Goal: Information Seeking & Learning: Learn about a topic

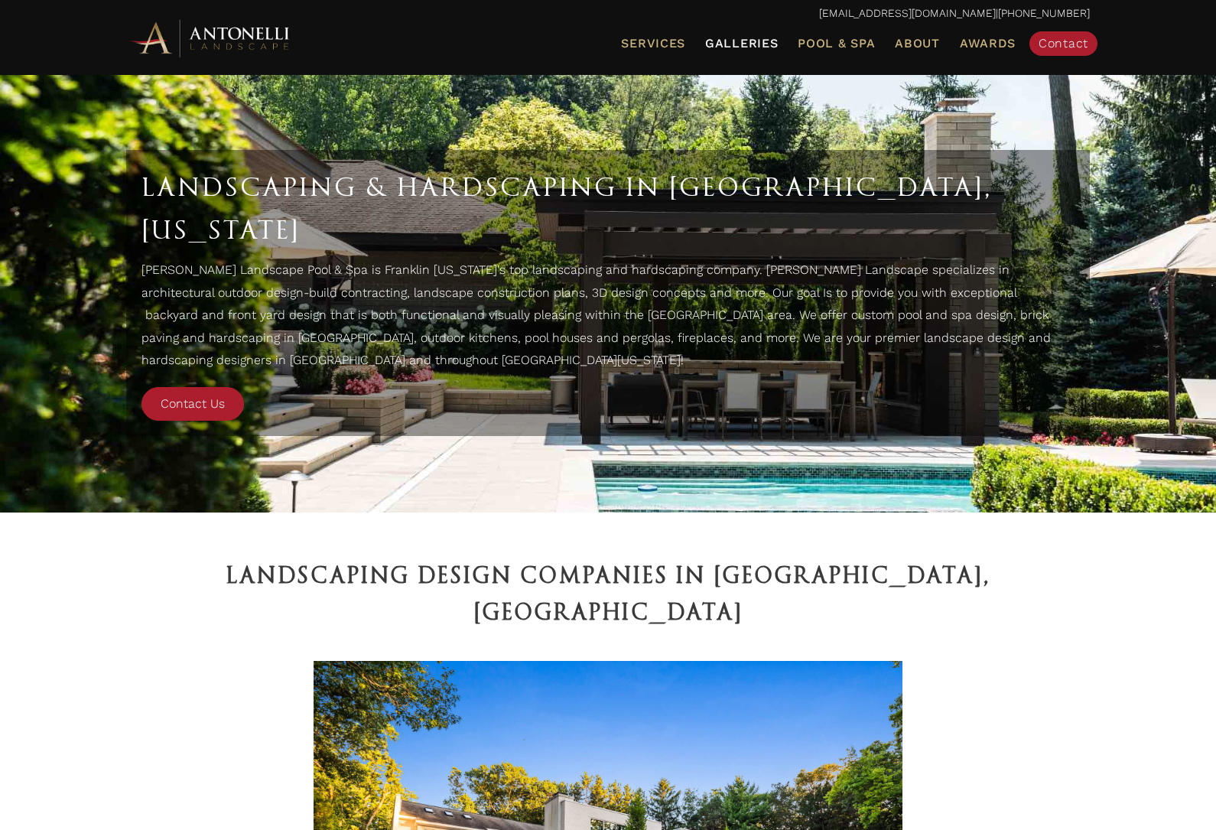
click at [751, 39] on span "Galleries" at bounding box center [741, 43] width 73 height 15
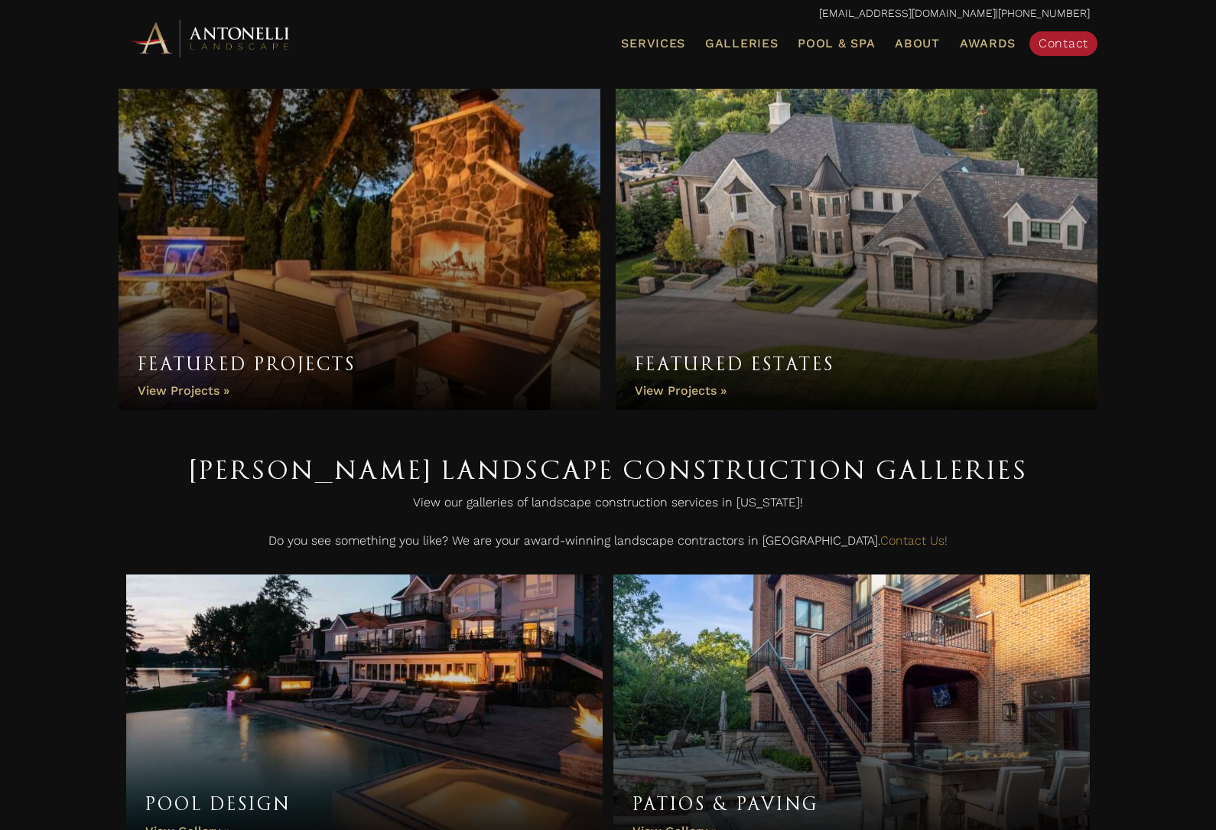
click at [746, 356] on link "Featured Estates" at bounding box center [857, 249] width 482 height 321
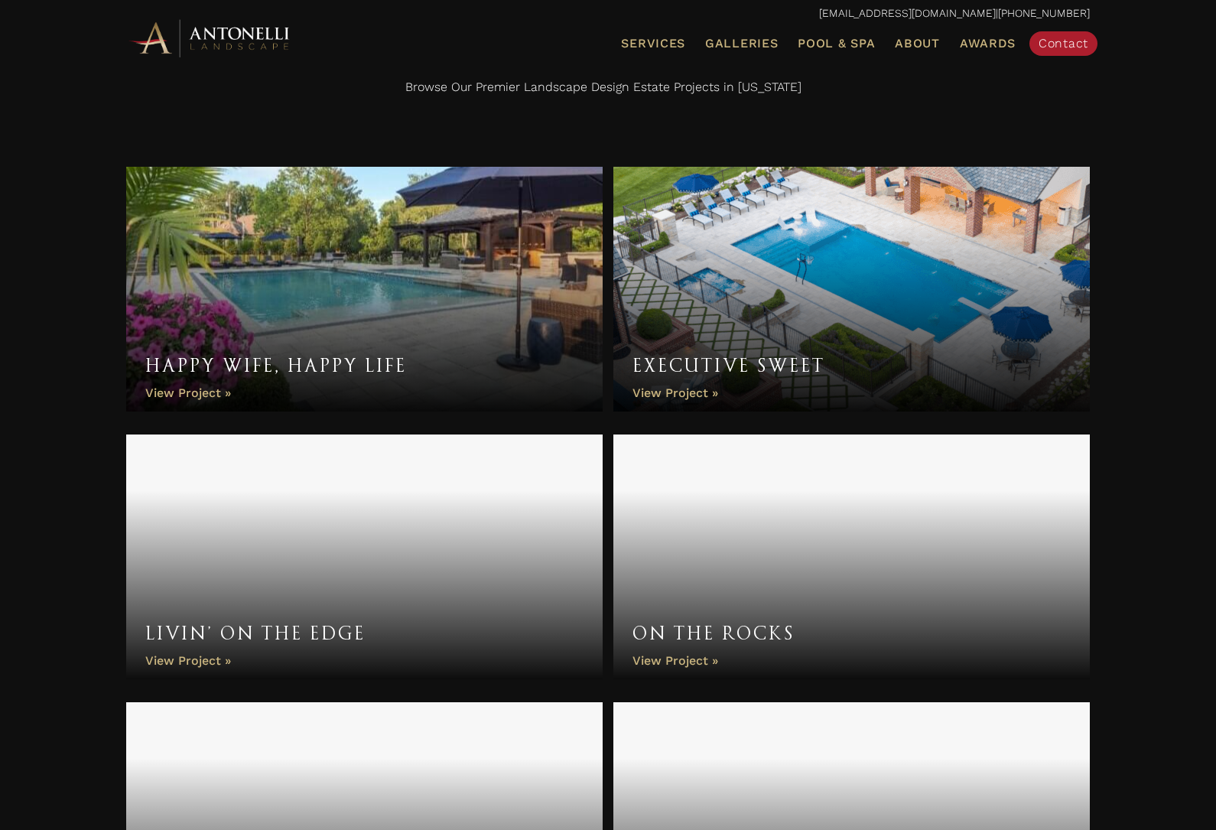
scroll to position [730, 0]
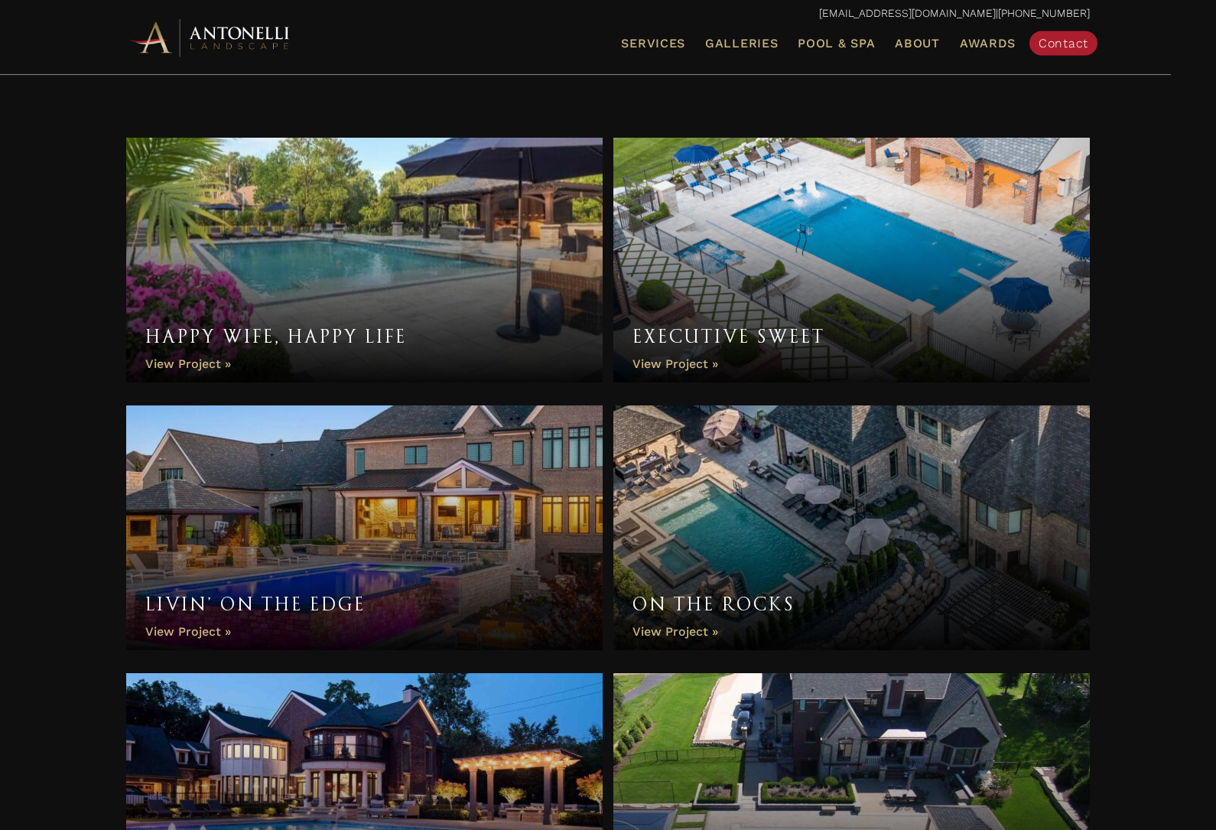
click at [527, 334] on link "Happy Wife, Happy Life" at bounding box center [364, 260] width 477 height 245
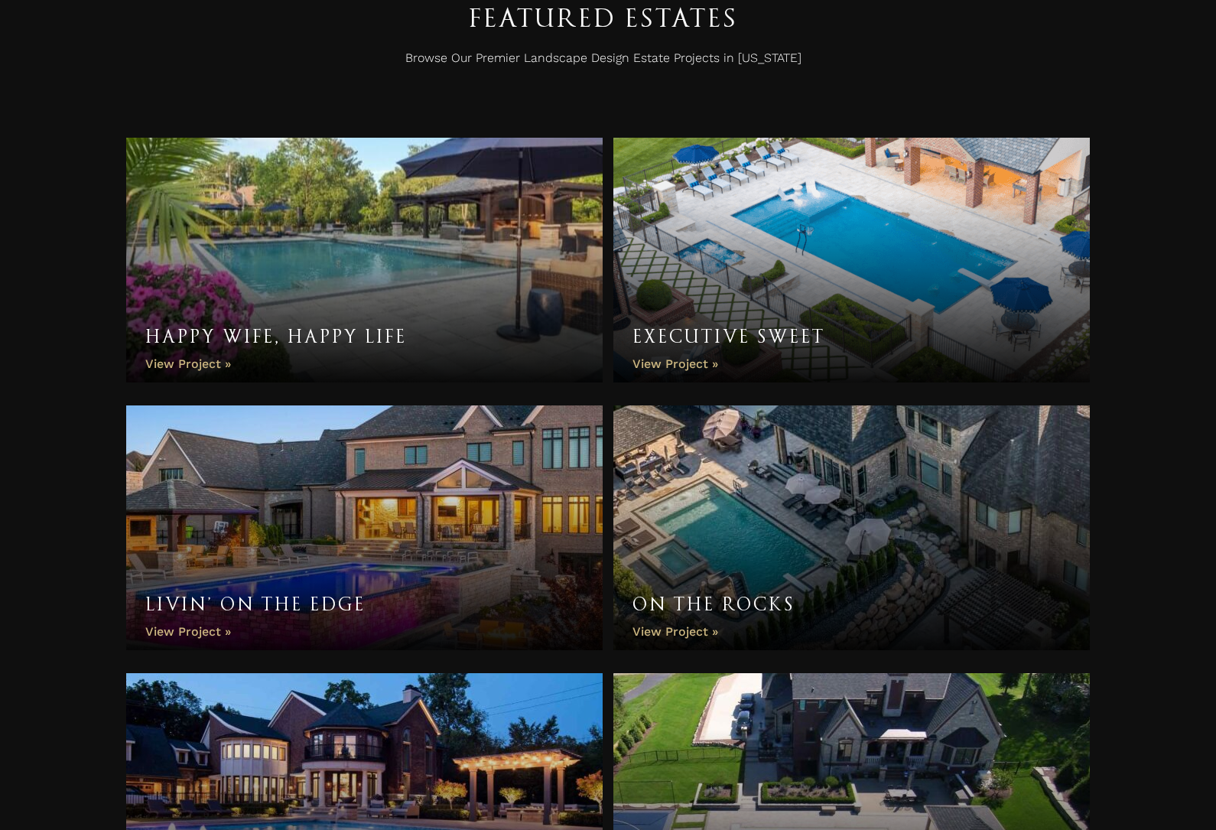
scroll to position [780, 0]
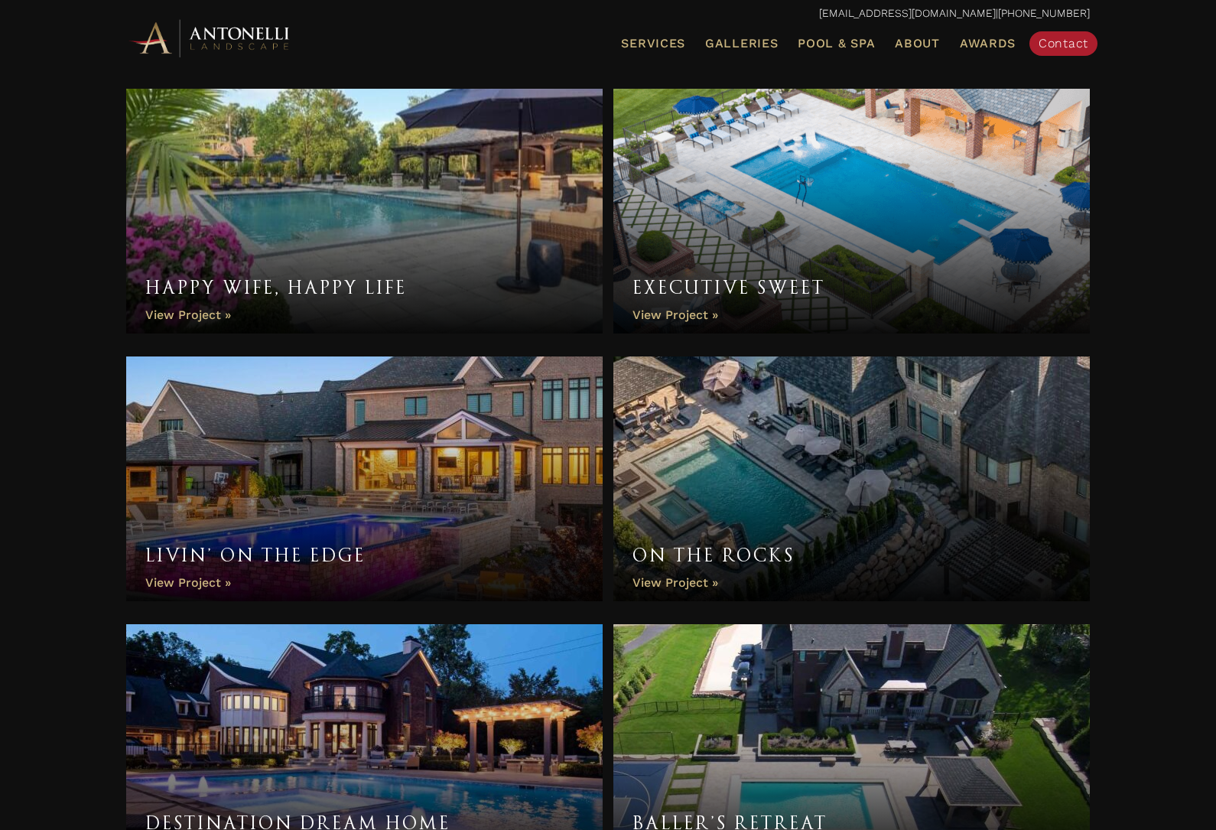
click at [868, 214] on link "Executive Sweet" at bounding box center [852, 211] width 477 height 245
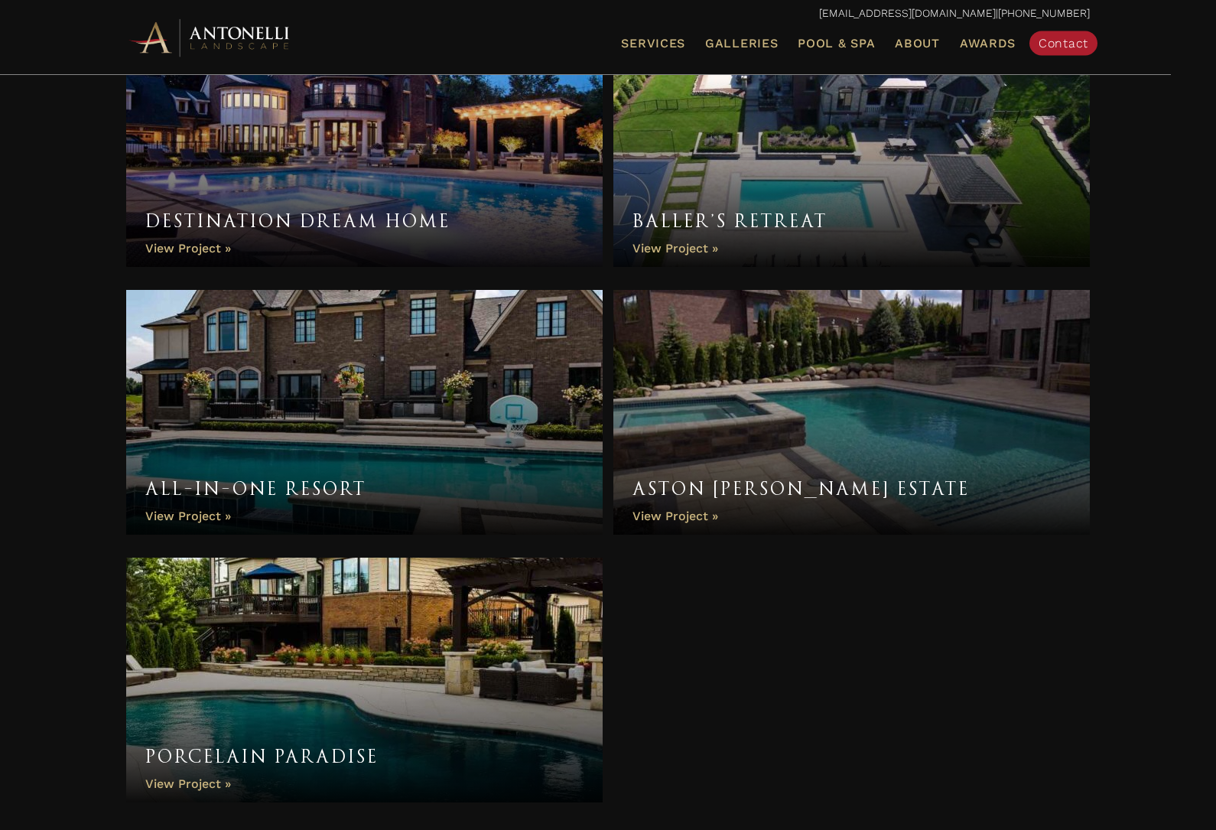
scroll to position [1382, 0]
click at [861, 392] on link "Aston Martin Estate" at bounding box center [852, 412] width 477 height 245
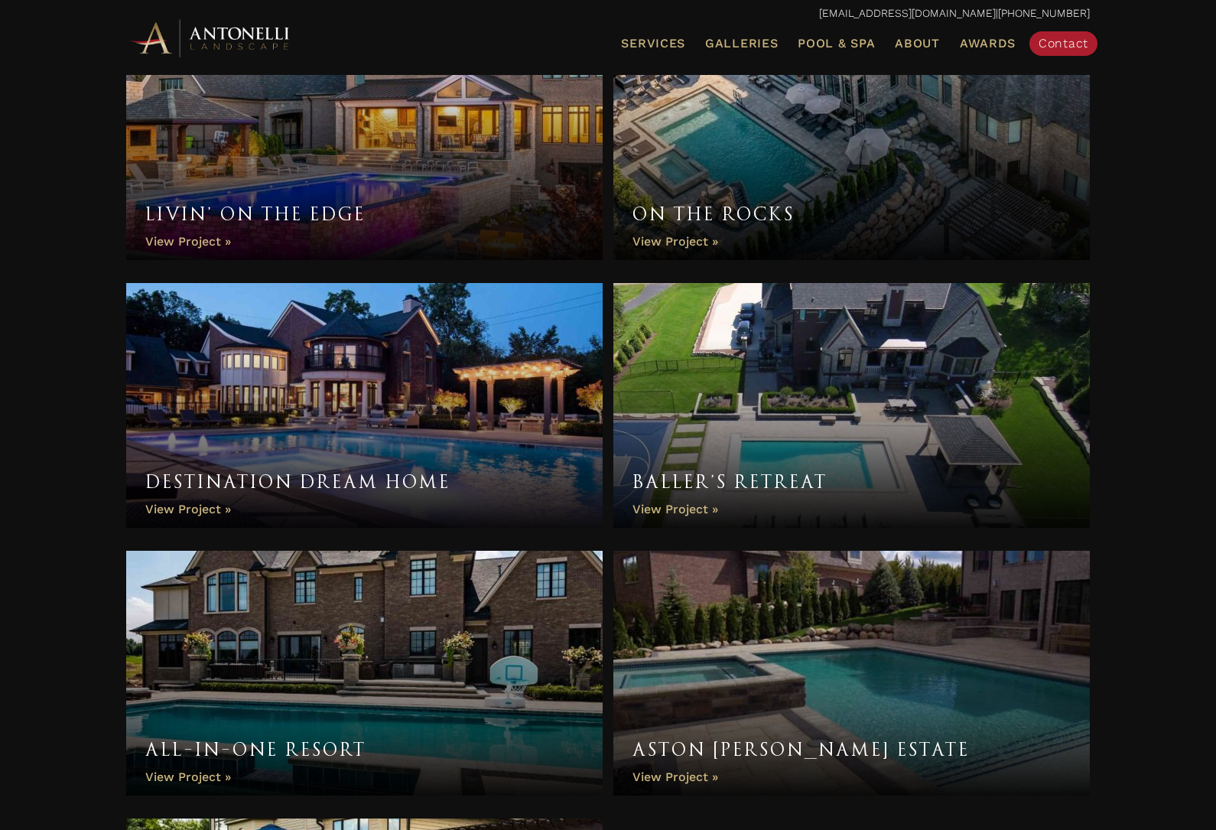
scroll to position [929, 0]
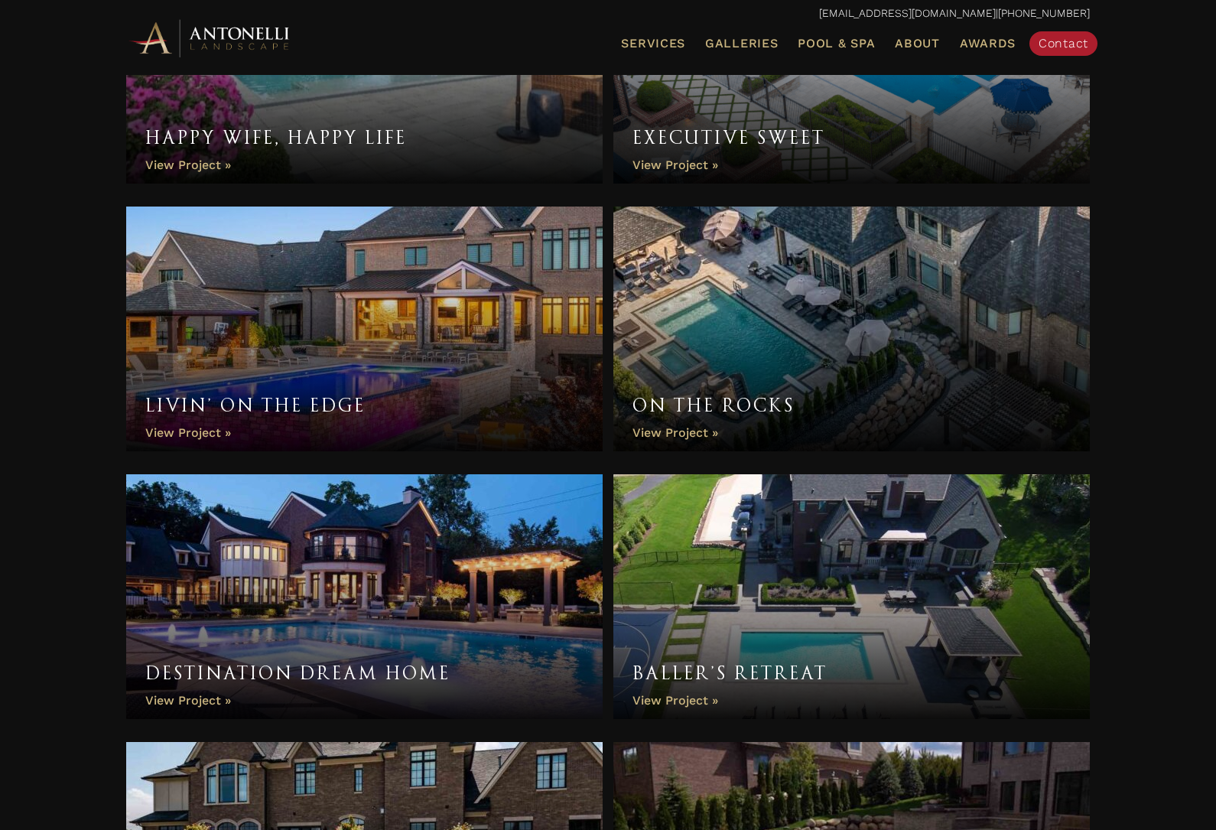
click at [791, 619] on link "Baller’s Retreat" at bounding box center [852, 596] width 477 height 245
click at [719, 318] on link "On the Rocks" at bounding box center [852, 329] width 477 height 245
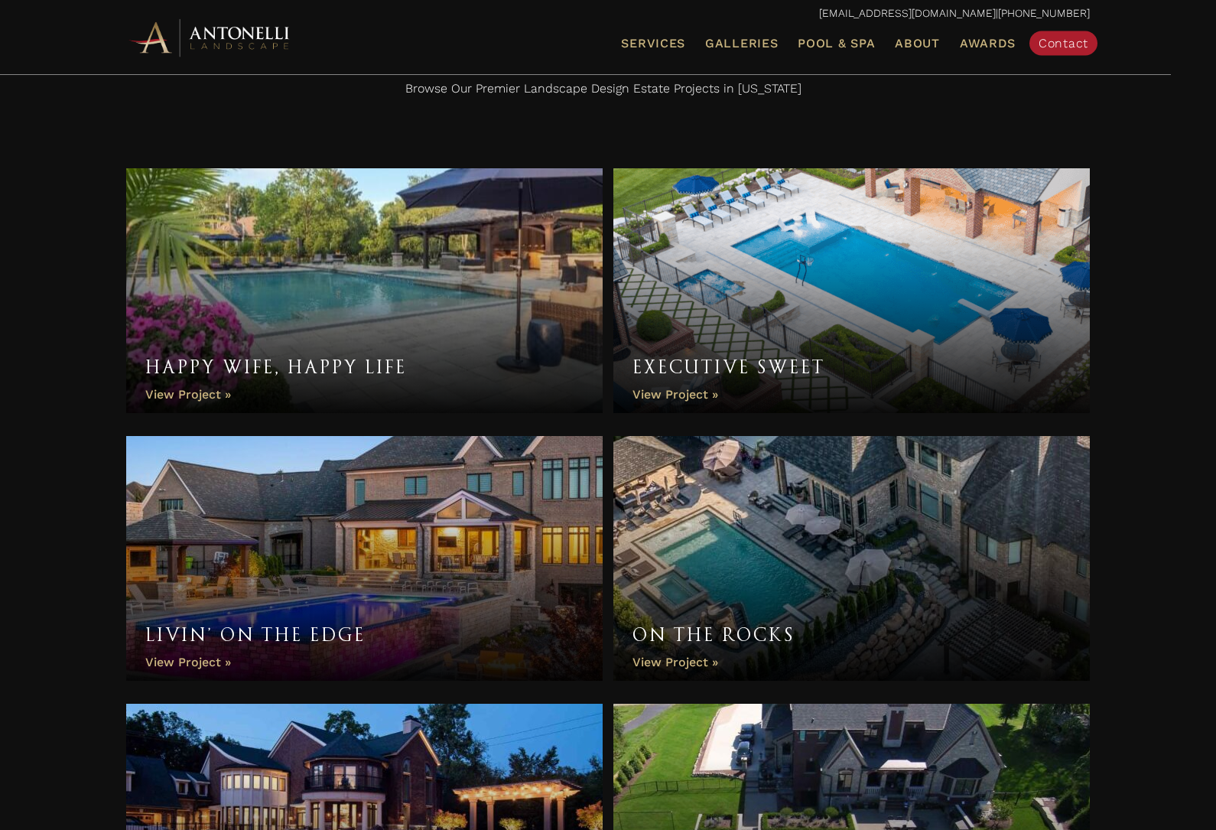
scroll to position [701, 0]
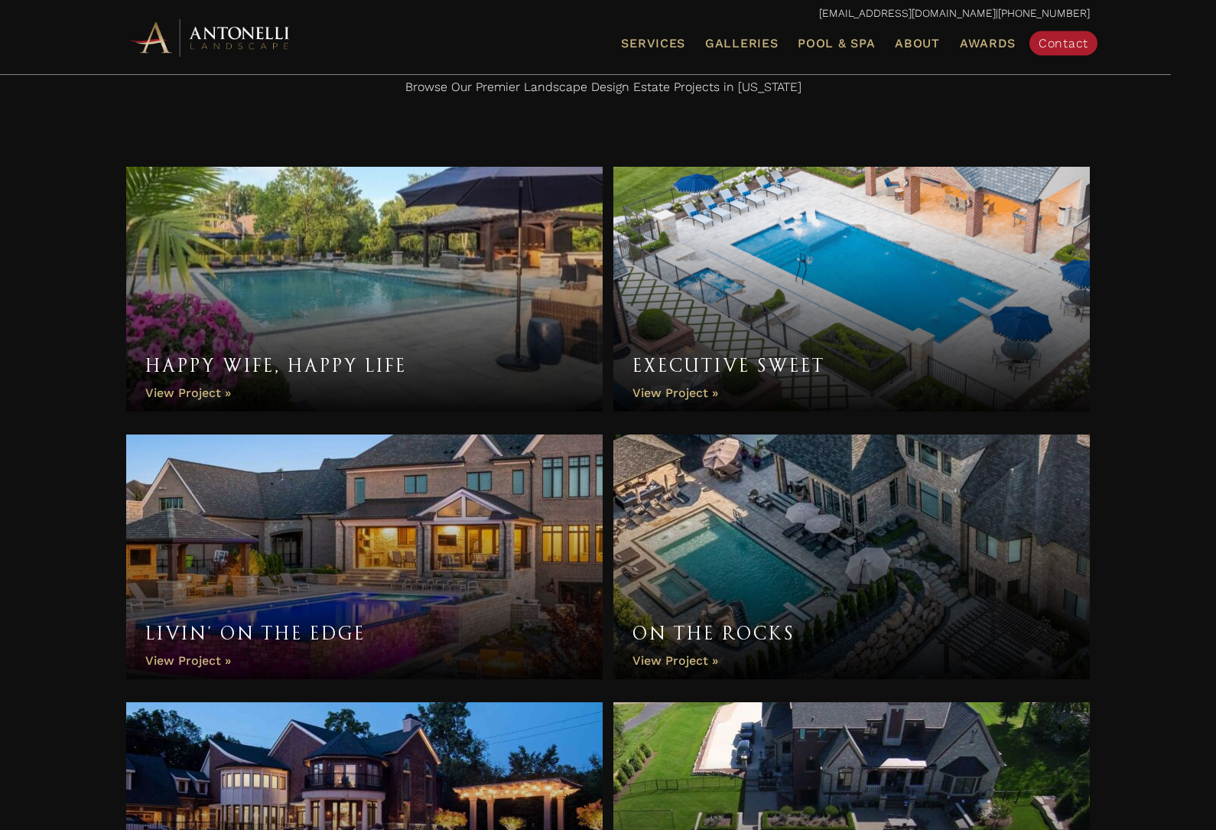
click at [303, 562] on link "Livin’ On The Edge" at bounding box center [364, 557] width 477 height 245
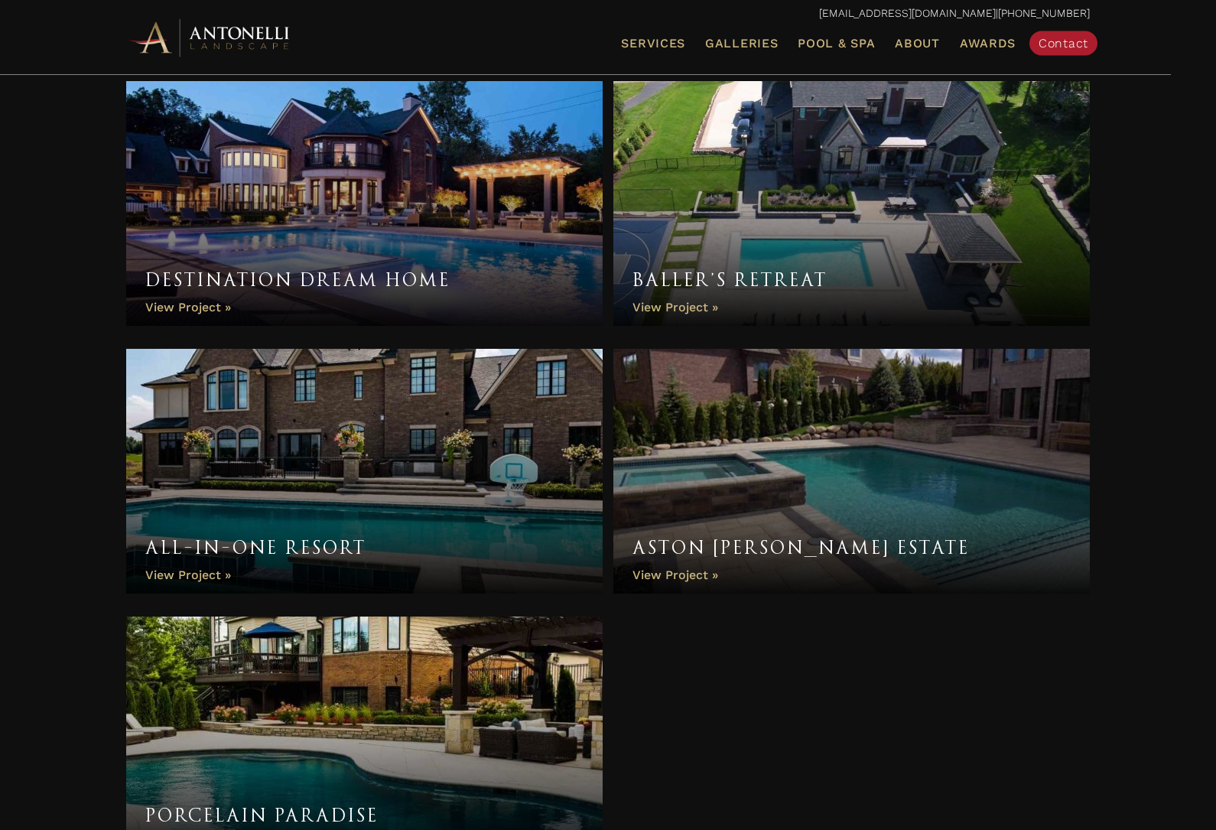
scroll to position [1323, 0]
click at [445, 726] on link "Porcelain Paradise" at bounding box center [364, 739] width 477 height 245
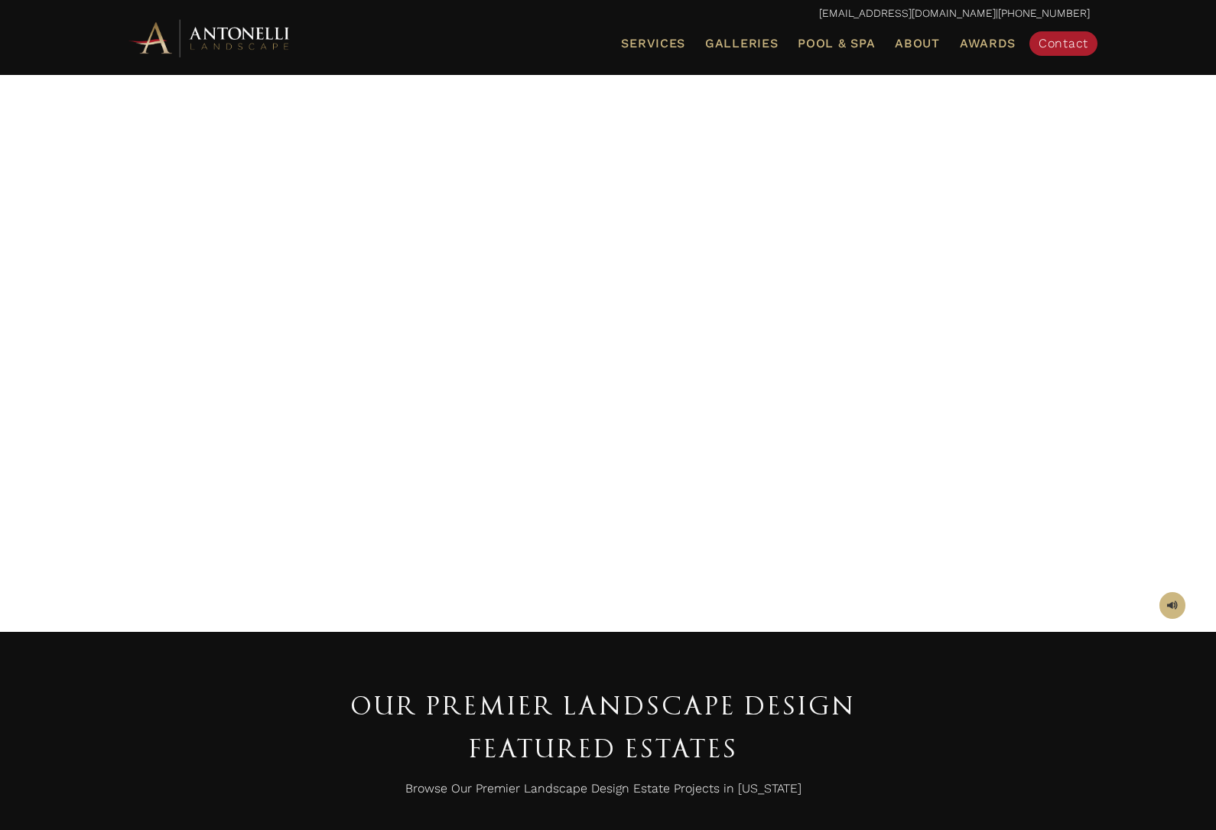
scroll to position [1372, 0]
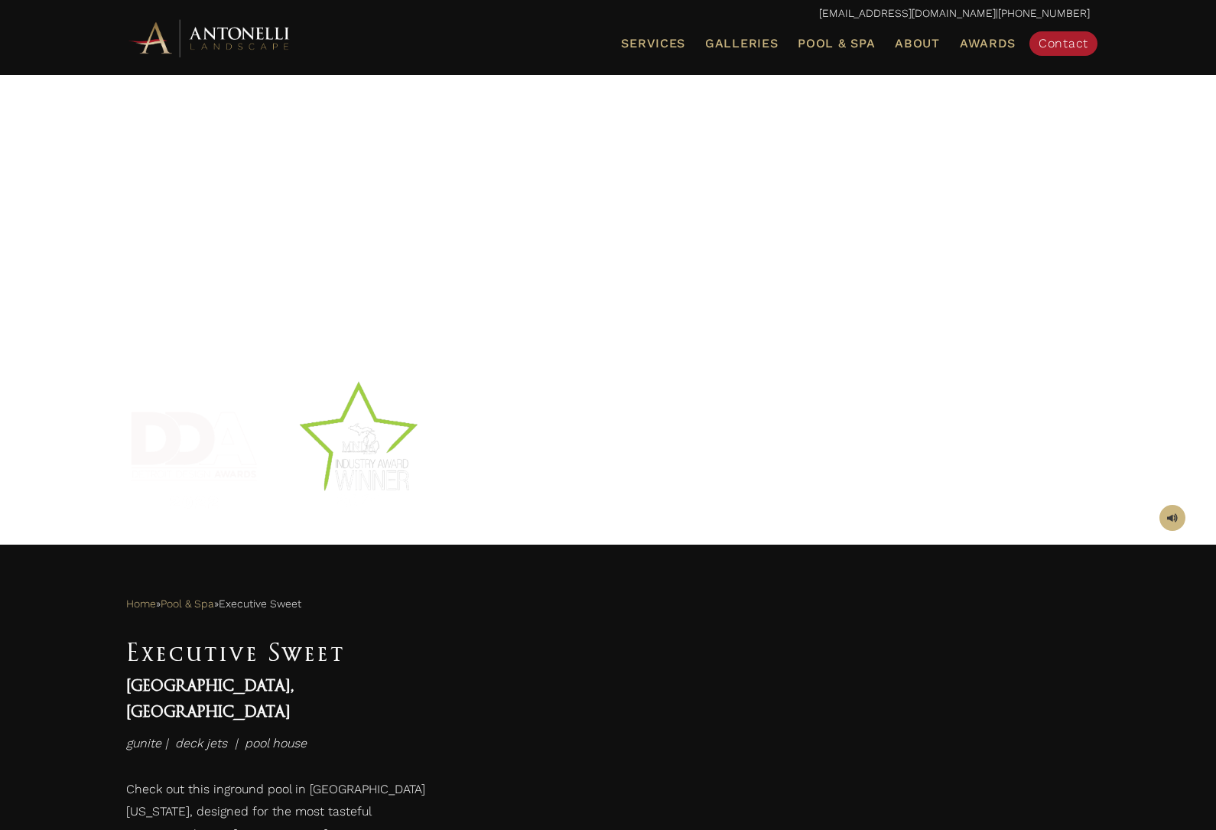
scroll to position [8, 0]
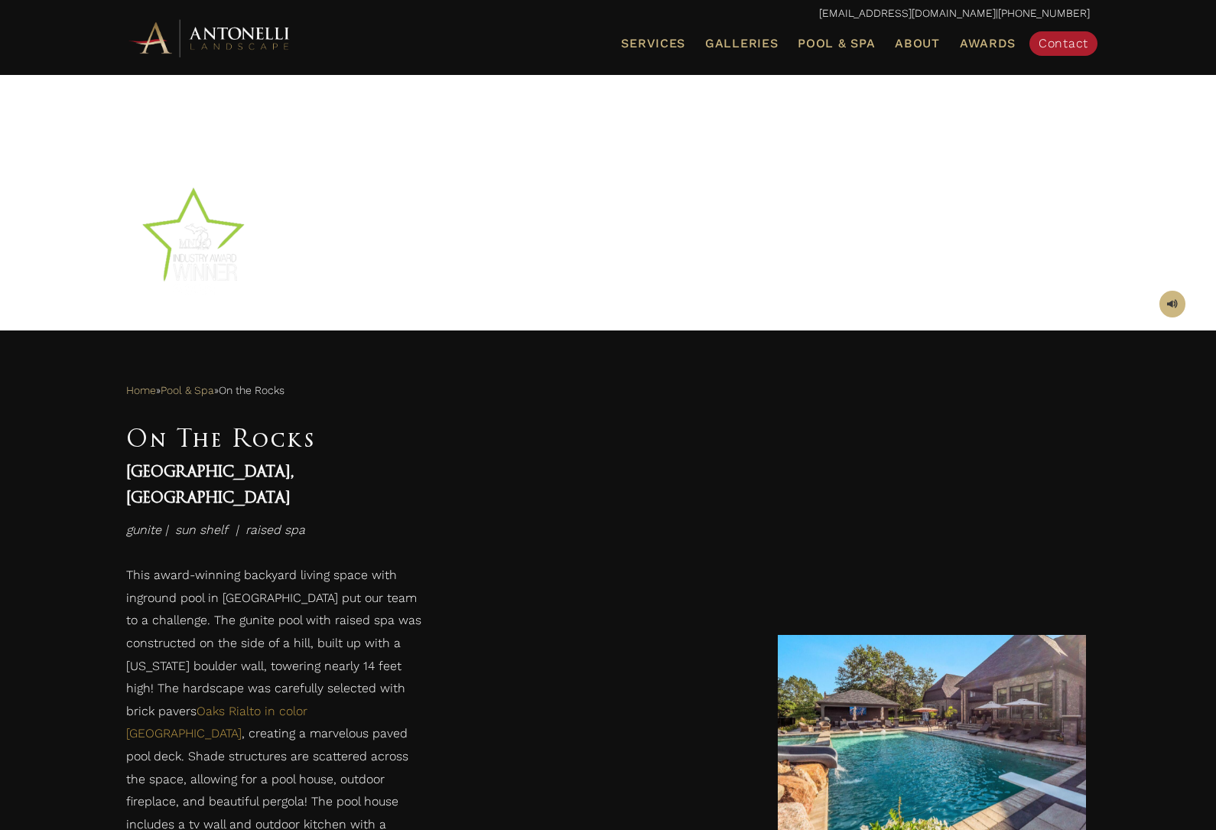
scroll to position [452, 0]
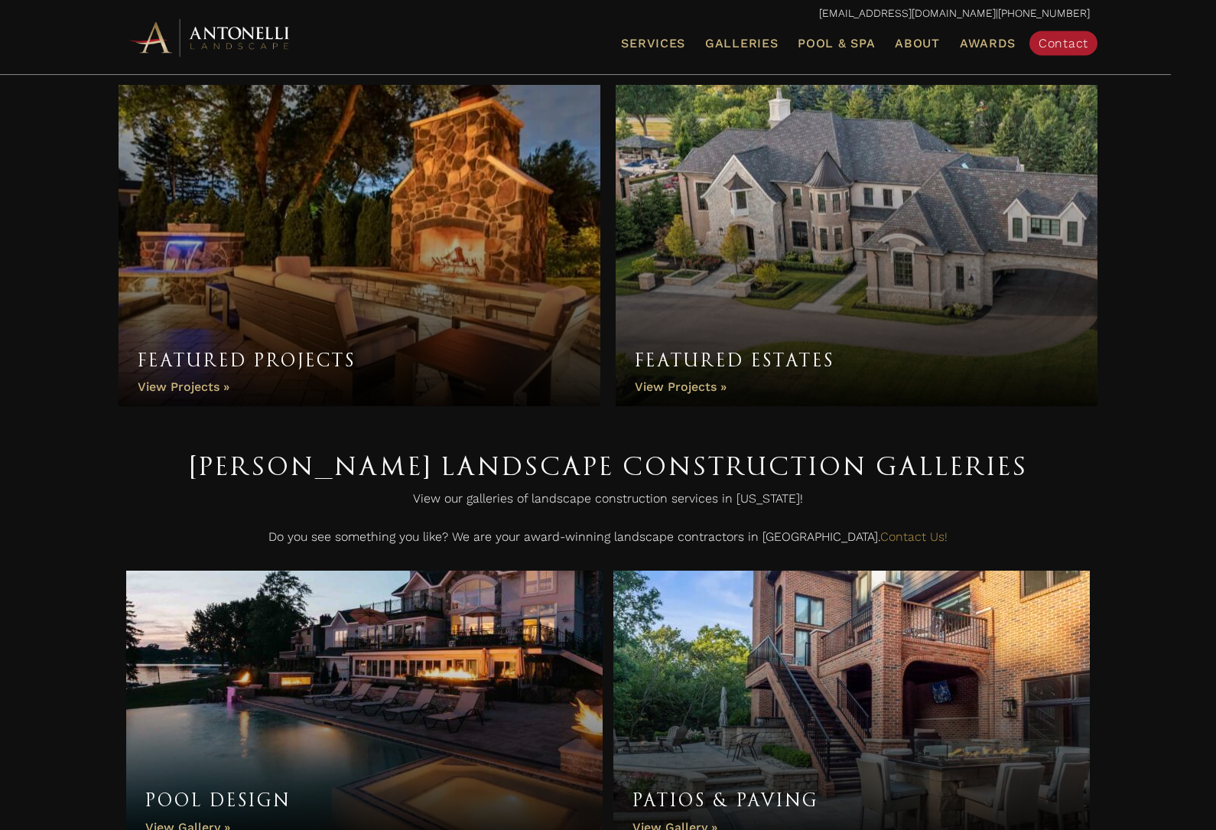
scroll to position [5, 0]
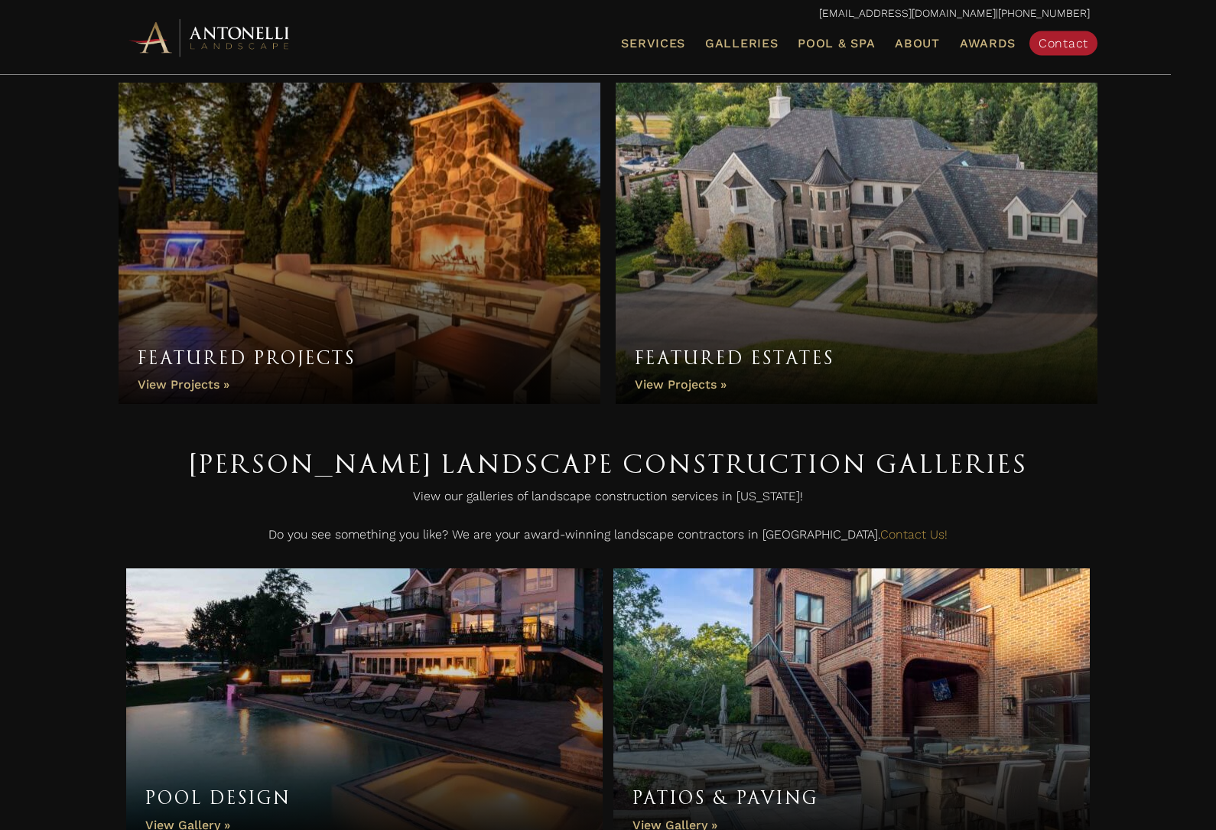
click at [279, 256] on link "Featured Projects" at bounding box center [360, 243] width 482 height 321
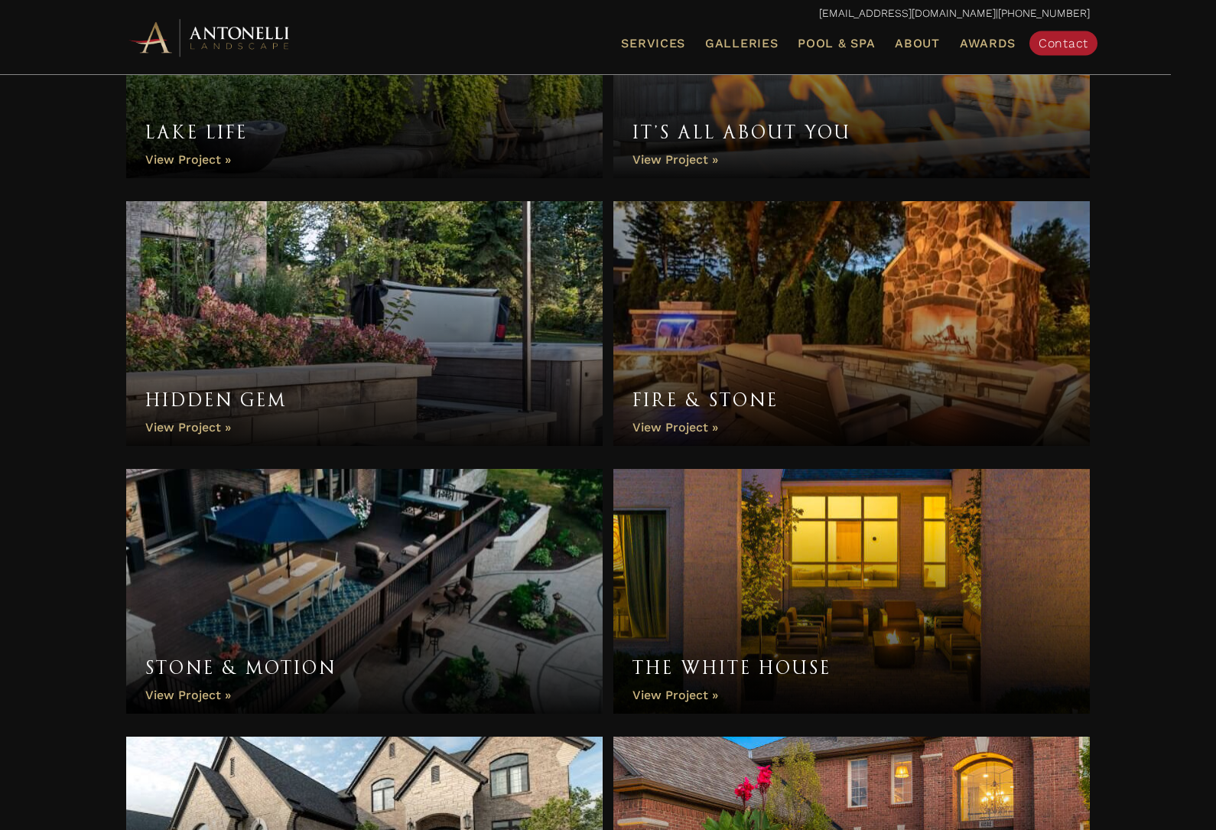
scroll to position [412, 0]
click at [317, 276] on link "Hidden Gem" at bounding box center [364, 323] width 477 height 245
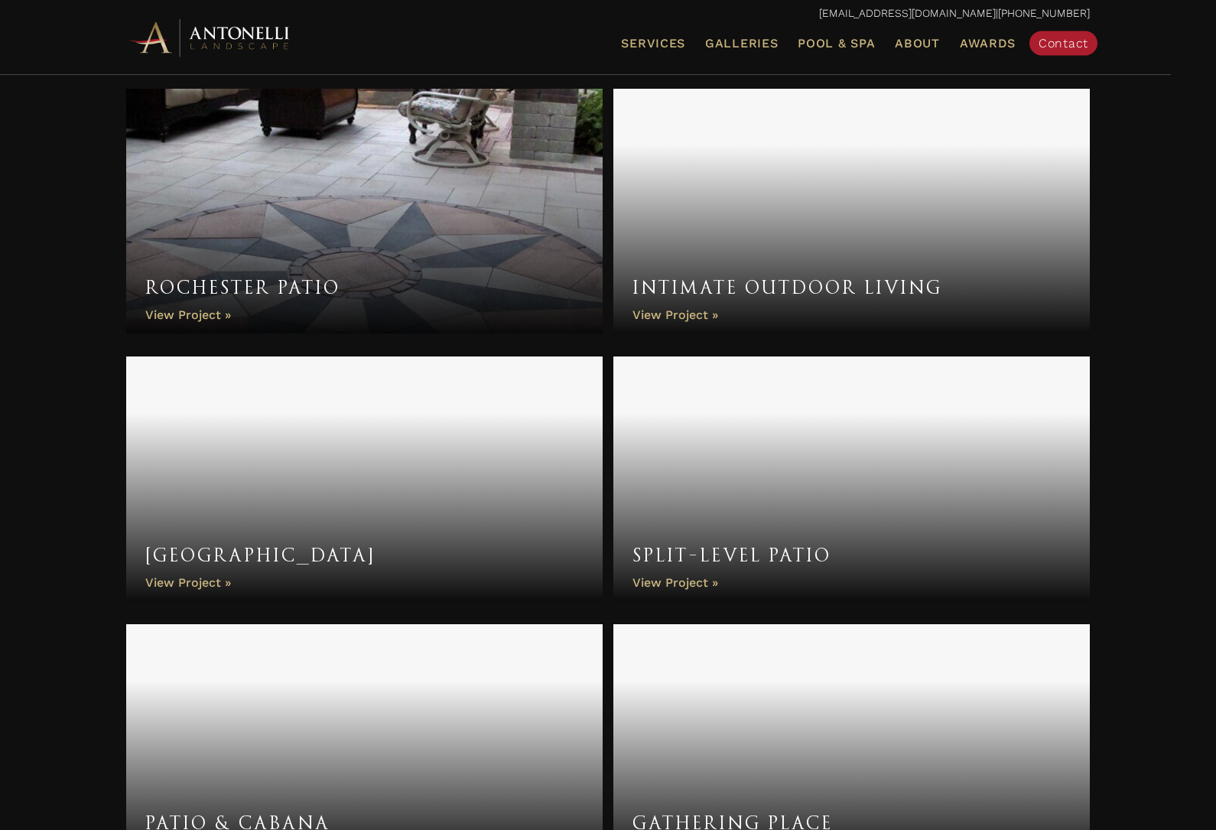
scroll to position [1948, 0]
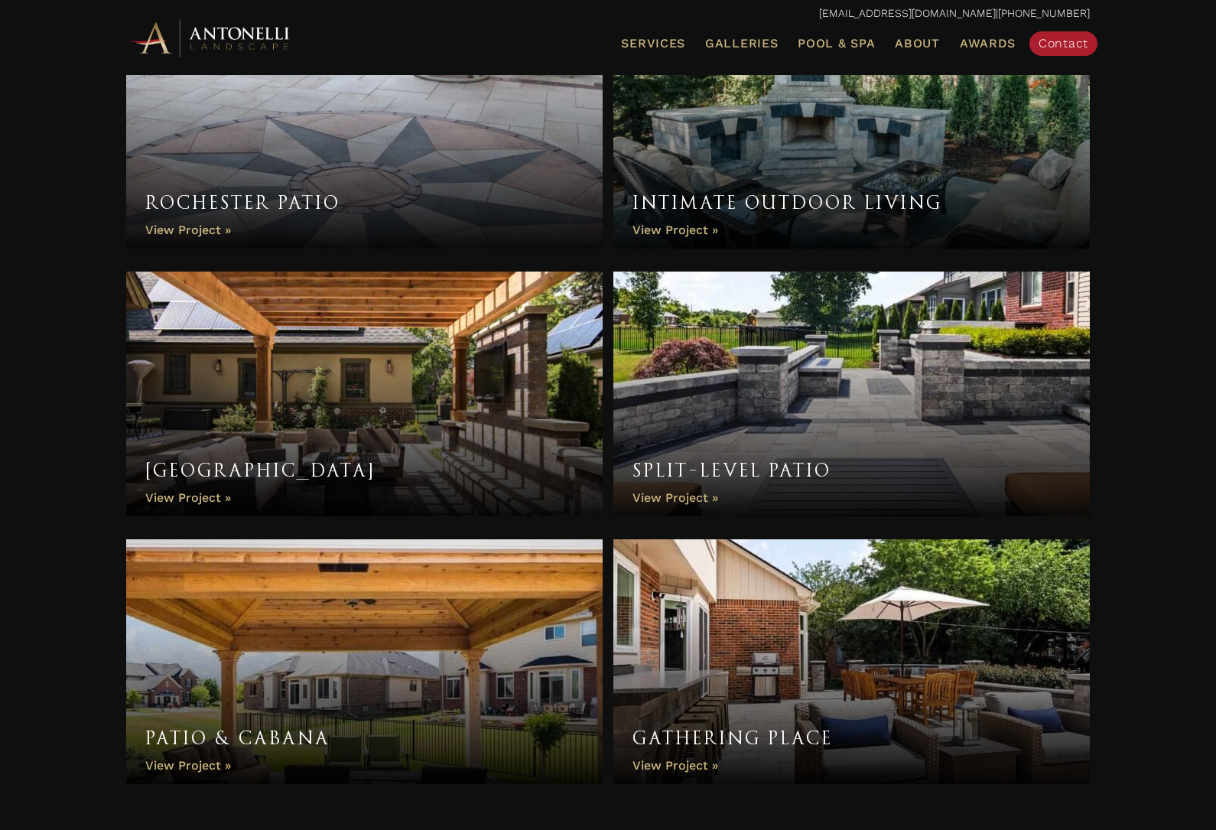
click at [292, 427] on link "Pergola Palace" at bounding box center [364, 394] width 477 height 245
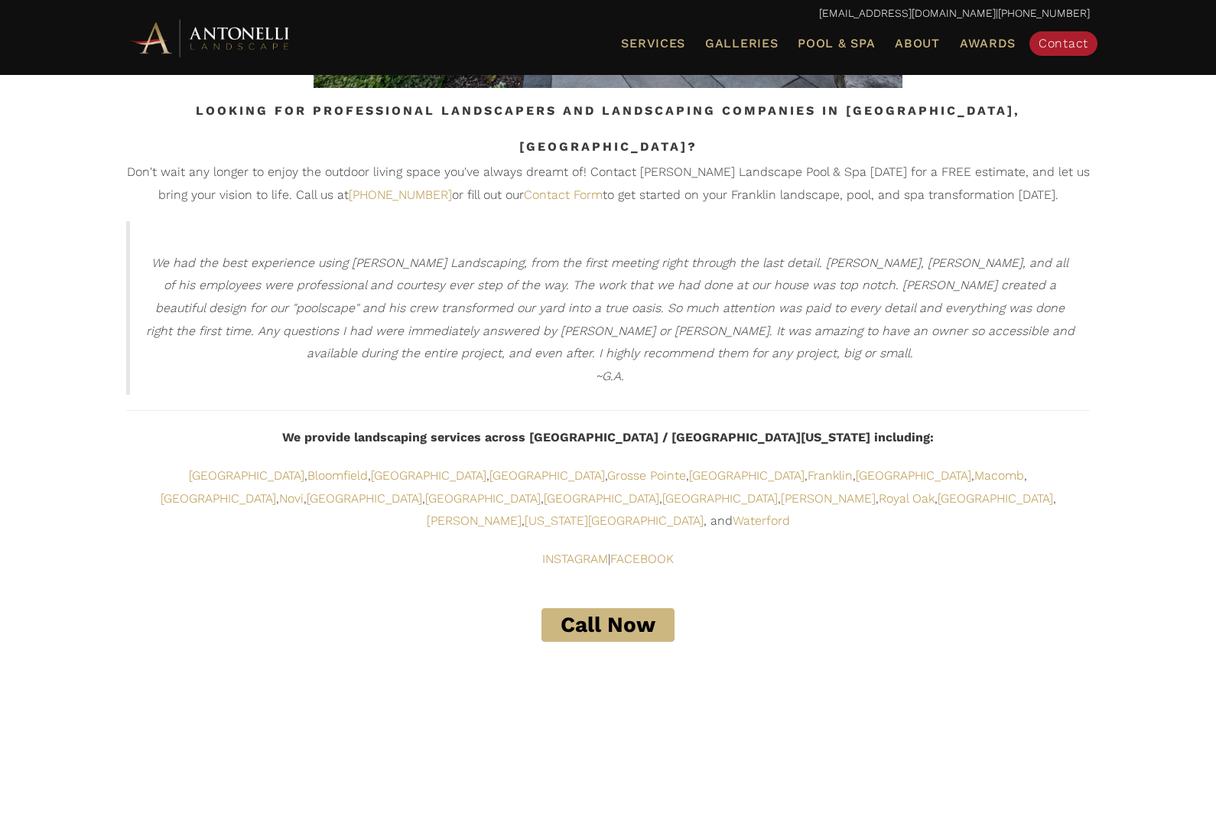
scroll to position [3260, 0]
click at [308, 470] on link "Bloomfield" at bounding box center [338, 477] width 60 height 15
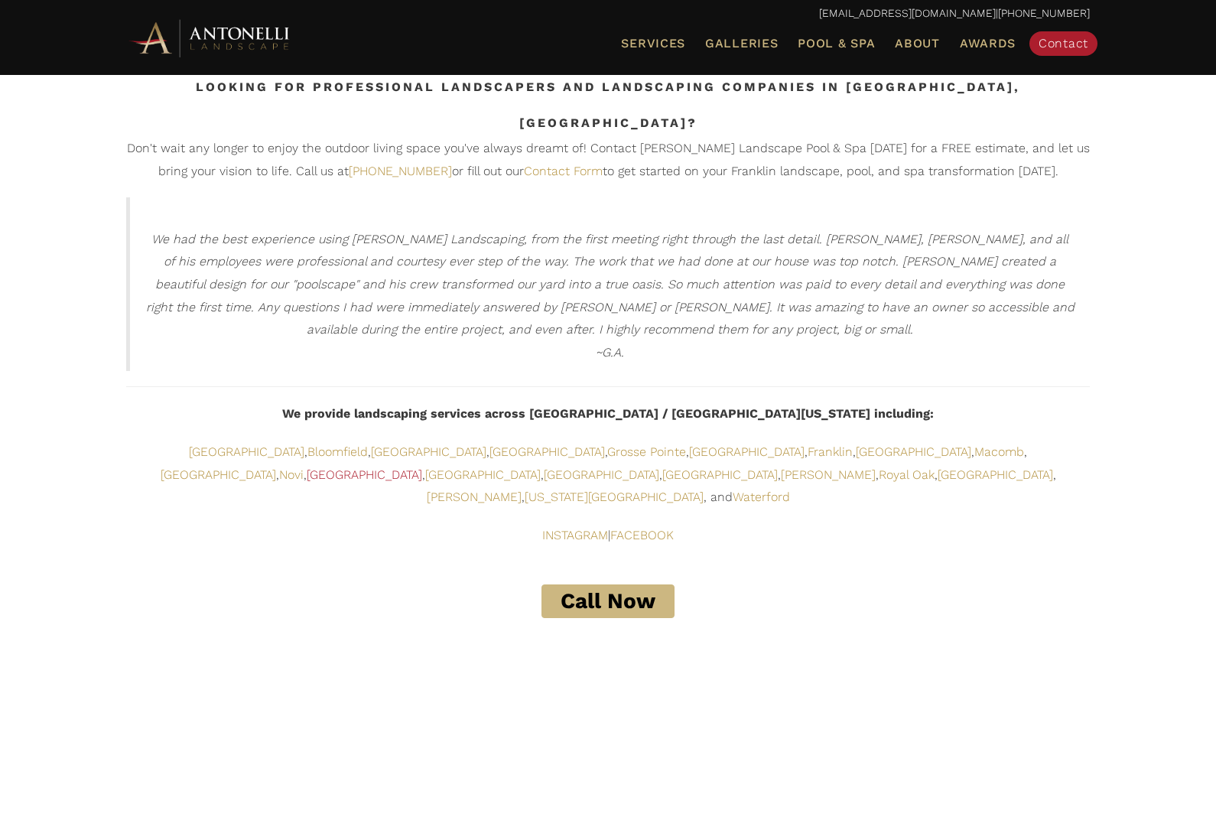
click at [422, 467] on link "[GEOGRAPHIC_DATA]" at bounding box center [365, 474] width 116 height 15
